Goal: Information Seeking & Learning: Learn about a topic

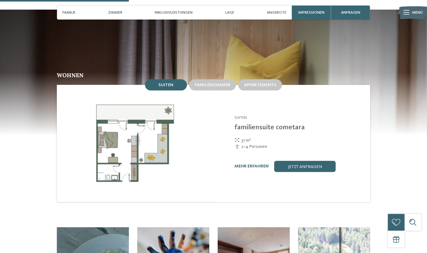
scroll to position [565, 0]
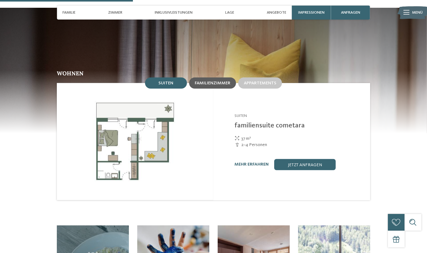
click at [220, 81] on span "Familienzimmer" at bounding box center [213, 83] width 36 height 4
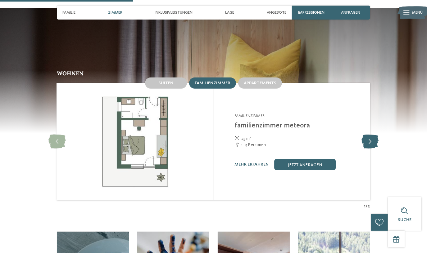
click at [372, 135] on icon at bounding box center [370, 142] width 17 height 14
click at [100, 136] on img at bounding box center [135, 141] width 157 height 117
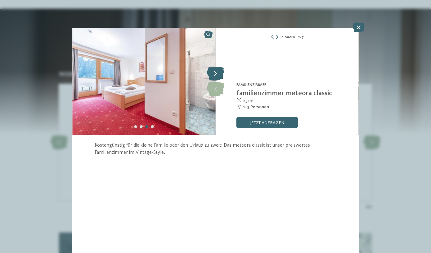
click at [217, 74] on icon at bounding box center [215, 74] width 17 height 14
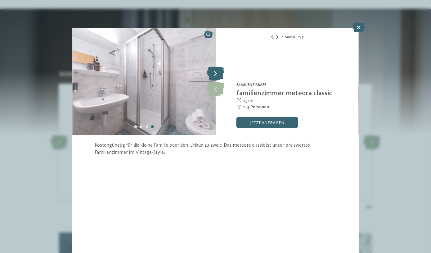
click at [217, 74] on icon at bounding box center [215, 74] width 17 height 14
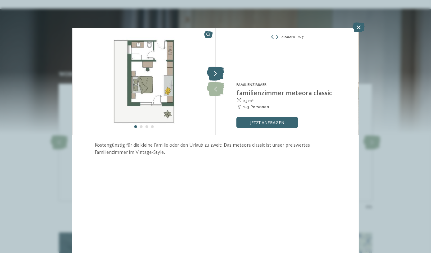
click at [217, 74] on icon at bounding box center [215, 74] width 17 height 14
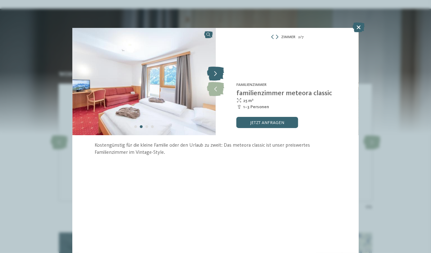
click at [217, 74] on icon at bounding box center [215, 74] width 17 height 14
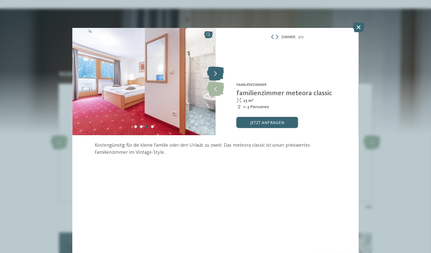
click at [217, 74] on icon at bounding box center [215, 74] width 17 height 14
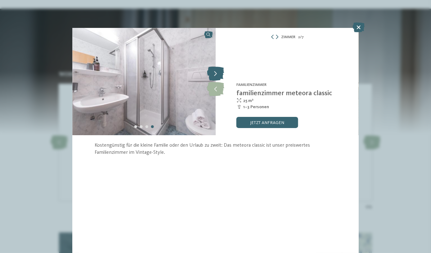
click at [217, 74] on icon at bounding box center [215, 74] width 17 height 14
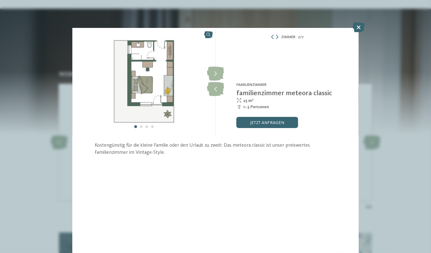
click at [366, 25] on div "Zimmer 2 / 7 slide 2 of 7 slide" at bounding box center [215, 126] width 431 height 253
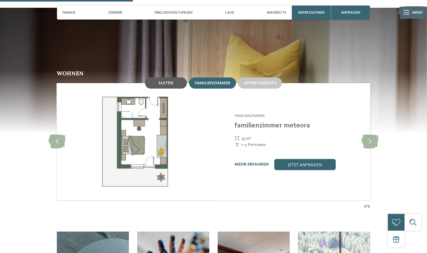
click at [173, 78] on div "Suiten" at bounding box center [166, 83] width 42 height 11
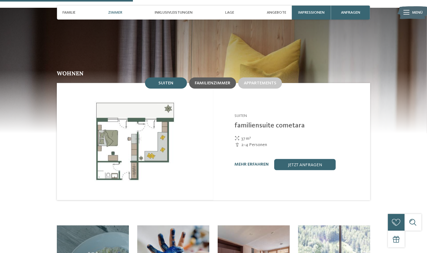
click at [221, 81] on span "Familienzimmer" at bounding box center [213, 83] width 36 height 4
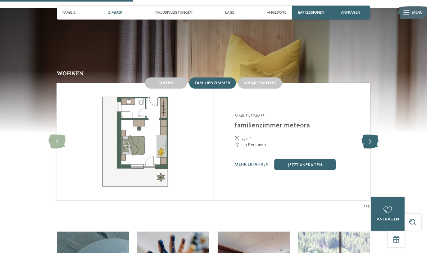
click at [368, 135] on icon at bounding box center [370, 142] width 17 height 14
click at [252, 162] on link "mehr erfahren" at bounding box center [252, 164] width 34 height 4
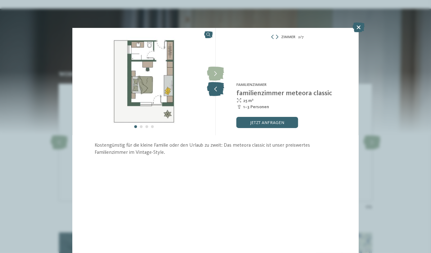
click at [215, 88] on icon at bounding box center [215, 89] width 17 height 14
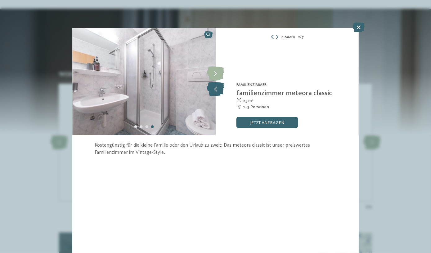
click at [215, 88] on icon at bounding box center [215, 89] width 17 height 14
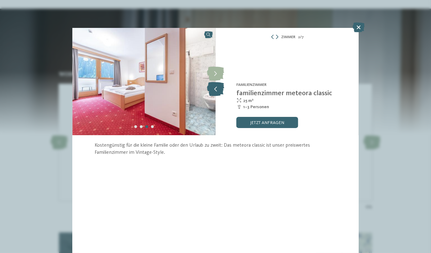
click at [215, 88] on icon at bounding box center [215, 89] width 17 height 14
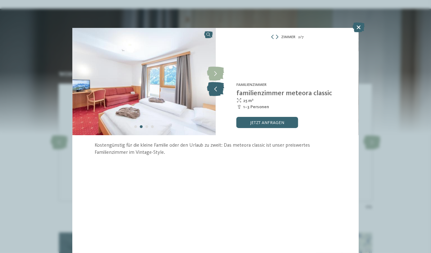
click at [215, 88] on icon at bounding box center [215, 89] width 17 height 14
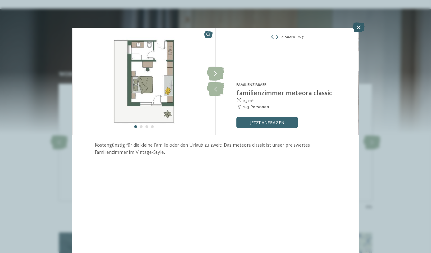
click at [361, 30] on icon at bounding box center [359, 27] width 12 height 10
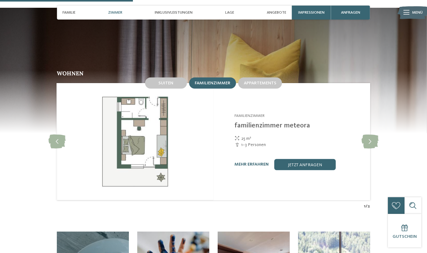
click at [267, 78] on div "Appartements" at bounding box center [260, 82] width 46 height 13
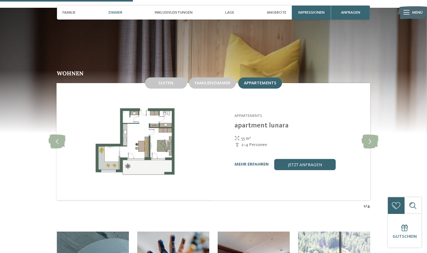
click at [267, 81] on span "Appartements" at bounding box center [260, 83] width 33 height 4
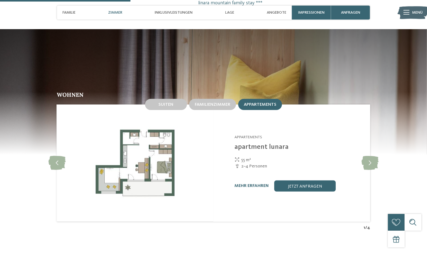
scroll to position [536, 0]
